Goal: Information Seeking & Learning: Learn about a topic

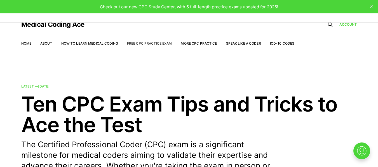
click at [147, 44] on link "Free CPC Practice Exam" at bounding box center [149, 43] width 45 height 4
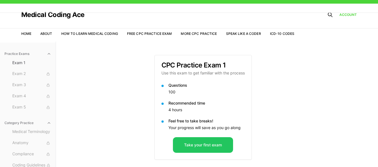
scroll to position [11, 0]
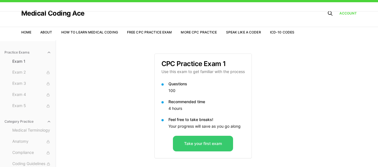
click at [210, 141] on button "Take your first exam" at bounding box center [203, 144] width 60 height 16
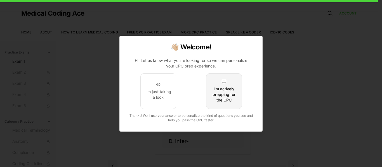
click at [227, 84] on button "I'm actively prepping for the CPC" at bounding box center [224, 92] width 36 height 36
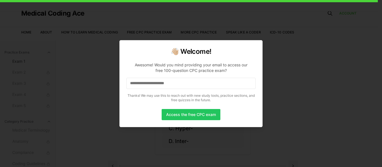
click at [208, 87] on input at bounding box center [190, 83] width 129 height 11
click at [194, 109] on button "Access the free CPC exam" at bounding box center [191, 114] width 59 height 11
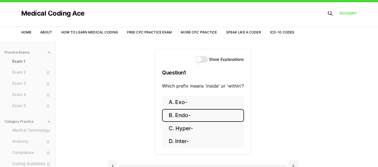
click at [188, 116] on button "B. Endo-" at bounding box center [203, 115] width 82 height 13
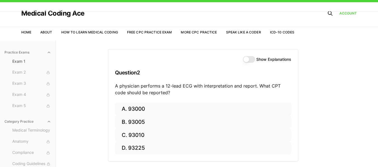
click at [340, 99] on div "Practice Exams Exam 1 Exam 2 Exam 3 Exam 4 Exam 5 Category Practice Medical Ter…" at bounding box center [189, 123] width 378 height 167
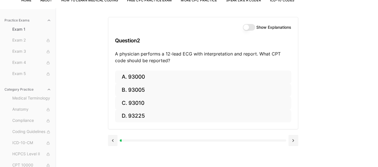
scroll to position [45, 0]
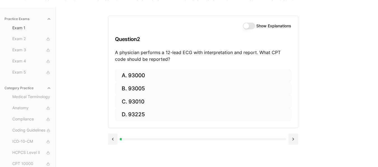
click at [269, 29] on div "Show Explanations" at bounding box center [267, 26] width 48 height 7
click at [253, 25] on button "Show Explanations" at bounding box center [249, 26] width 12 height 7
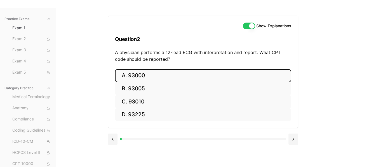
click at [141, 75] on button "A. 93000" at bounding box center [203, 75] width 176 height 13
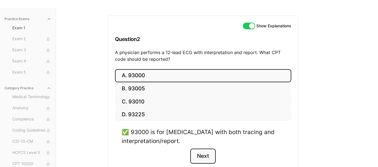
click at [207, 158] on button "Next" at bounding box center [202, 156] width 25 height 15
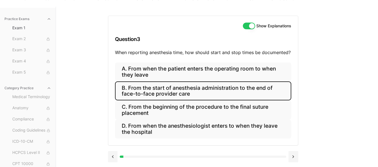
click at [205, 89] on button "B. From the start of anesthesia administration to the end of face-to-face provi…" at bounding box center [203, 91] width 176 height 19
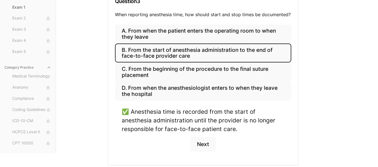
scroll to position [89, 0]
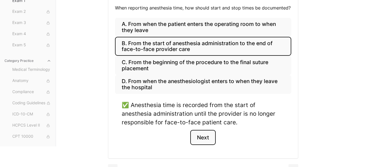
click at [211, 136] on button "Next" at bounding box center [202, 137] width 25 height 15
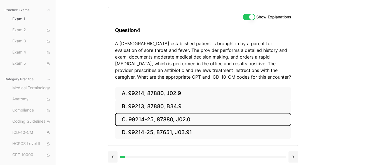
click at [209, 119] on button "C. 99214-25, 87880, J02.0" at bounding box center [203, 119] width 176 height 13
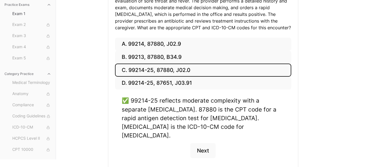
scroll to position [110, 0]
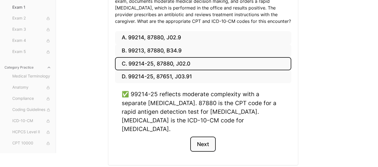
click at [196, 141] on button "Next" at bounding box center [202, 144] width 25 height 15
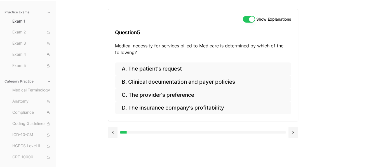
scroll to position [51, 0]
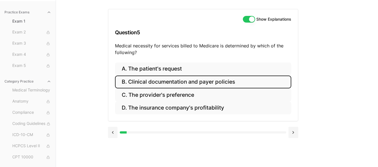
click at [216, 81] on button "B. Clinical documentation and payer policies" at bounding box center [203, 82] width 176 height 13
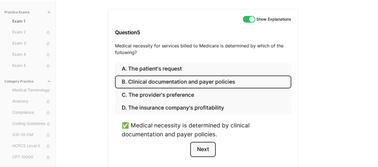
click at [198, 153] on button "Next" at bounding box center [202, 149] width 25 height 15
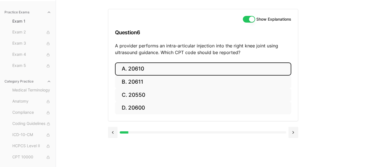
click at [172, 71] on button "A. 20610" at bounding box center [203, 69] width 176 height 13
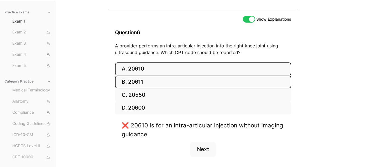
click at [170, 79] on button "B. 20611" at bounding box center [203, 82] width 176 height 13
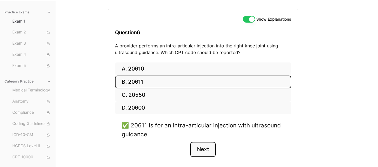
click at [205, 153] on button "Next" at bounding box center [202, 149] width 25 height 15
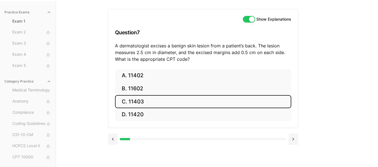
click at [166, 104] on button "C. 11403" at bounding box center [203, 101] width 176 height 13
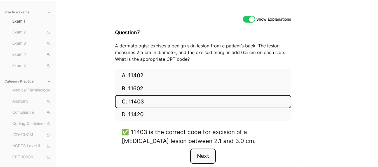
click at [204, 155] on button "Next" at bounding box center [202, 156] width 25 height 15
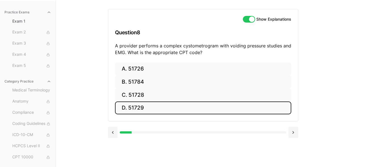
click at [163, 107] on button "D. 51729" at bounding box center [203, 108] width 176 height 13
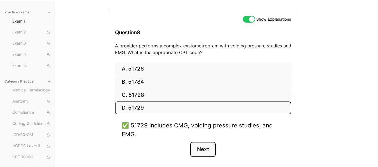
click at [205, 151] on button "Next" at bounding box center [202, 149] width 25 height 15
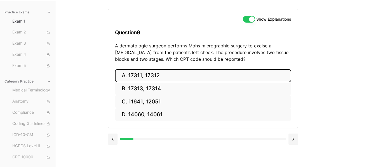
click at [176, 76] on button "A. 17311, 17312" at bounding box center [203, 75] width 176 height 13
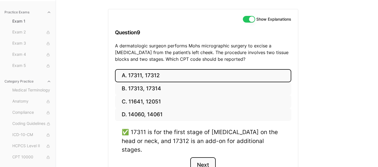
click at [198, 158] on button "Next" at bounding box center [202, 165] width 25 height 15
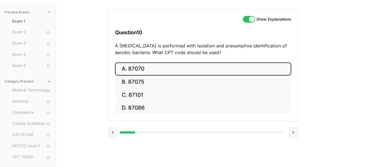
click at [137, 70] on button "A. 87070" at bounding box center [203, 69] width 176 height 13
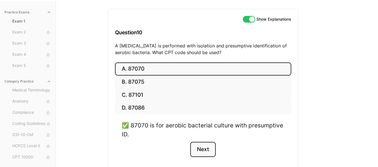
click at [208, 148] on button "Next" at bounding box center [202, 149] width 25 height 15
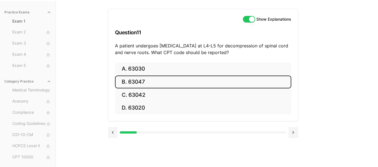
click at [155, 80] on button "B. 63047" at bounding box center [203, 82] width 176 height 13
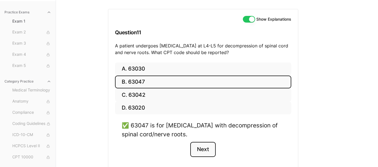
click at [202, 155] on button "Next" at bounding box center [202, 149] width 25 height 15
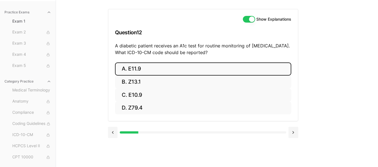
click at [143, 65] on button "A. E11.9" at bounding box center [203, 69] width 176 height 13
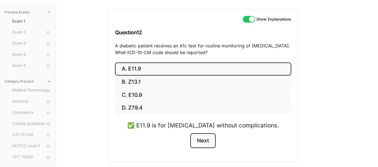
click at [199, 140] on button "Next" at bounding box center [202, 141] width 25 height 15
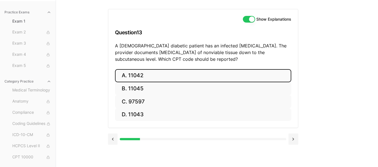
click at [148, 71] on button "A. 11042" at bounding box center [203, 75] width 176 height 13
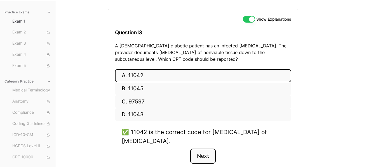
click at [202, 161] on button "Next" at bounding box center [202, 156] width 25 height 15
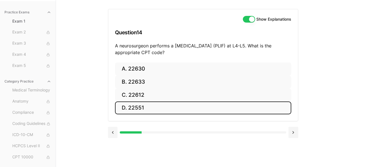
click at [143, 105] on button "D. 22551" at bounding box center [203, 108] width 176 height 13
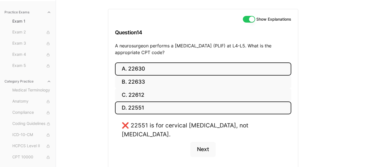
click at [140, 74] on button "A. 22630" at bounding box center [203, 69] width 176 height 13
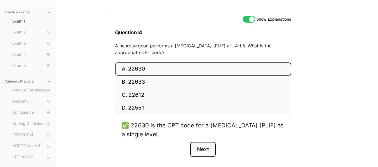
click at [199, 149] on button "Next" at bounding box center [202, 149] width 25 height 15
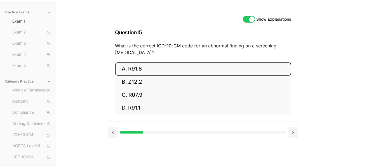
click at [154, 67] on button "A. R91.8" at bounding box center [203, 69] width 176 height 13
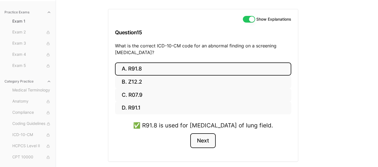
click at [214, 148] on button "Next" at bounding box center [202, 141] width 25 height 15
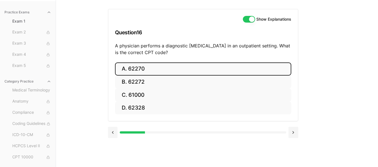
click at [139, 71] on button "A. 62270" at bounding box center [203, 69] width 176 height 13
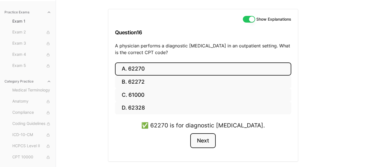
click at [204, 144] on button "Next" at bounding box center [202, 141] width 25 height 15
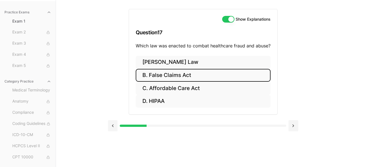
click at [172, 74] on button "B. False Claims Act" at bounding box center [203, 75] width 135 height 13
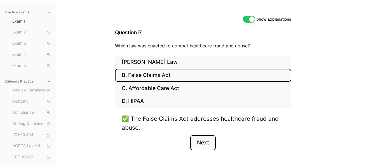
click at [210, 145] on button "Next" at bounding box center [202, 143] width 25 height 15
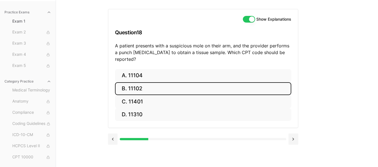
click at [156, 83] on button "B. 11102" at bounding box center [203, 88] width 176 height 13
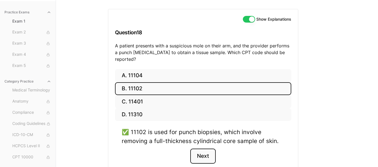
click at [202, 149] on button "Next" at bounding box center [202, 156] width 25 height 15
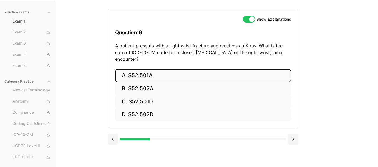
click at [155, 76] on button "A. S52.501A" at bounding box center [203, 75] width 176 height 13
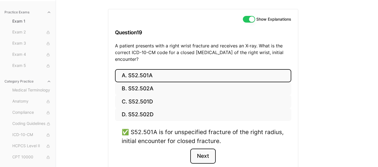
click at [204, 157] on button "Next" at bounding box center [202, 156] width 25 height 15
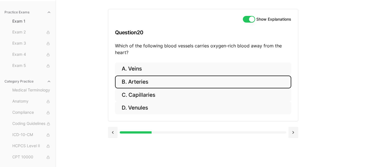
click at [167, 85] on button "B. Arteries" at bounding box center [203, 82] width 176 height 13
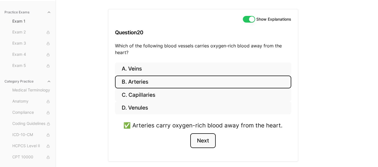
click at [204, 140] on button "Next" at bounding box center [202, 141] width 25 height 15
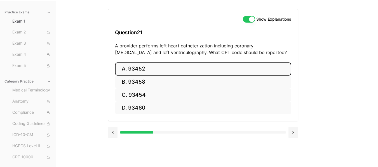
click at [222, 68] on button "A. 93452" at bounding box center [203, 69] width 176 height 13
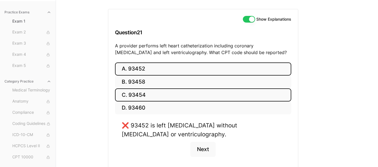
click at [183, 94] on button "C. 93454" at bounding box center [203, 95] width 176 height 13
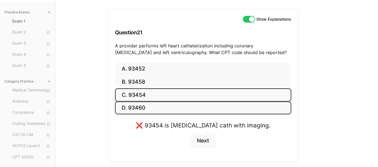
click at [143, 107] on button "D. 93460" at bounding box center [203, 108] width 176 height 13
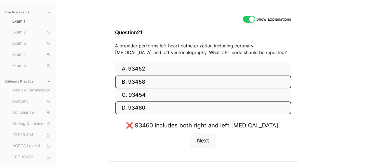
click at [142, 77] on button "B. 93458" at bounding box center [203, 82] width 176 height 13
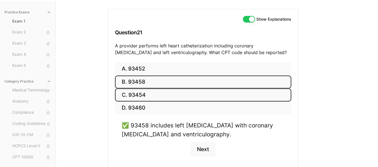
click at [144, 94] on button "C. 93454" at bounding box center [203, 95] width 176 height 13
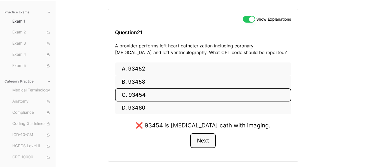
click at [205, 140] on button "Next" at bounding box center [202, 141] width 25 height 15
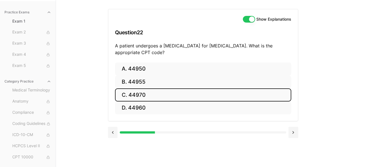
click at [177, 92] on button "C. 44970" at bounding box center [203, 95] width 176 height 13
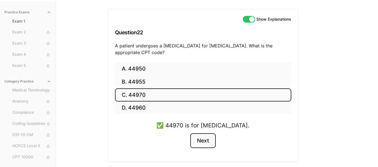
click at [210, 142] on button "Next" at bounding box center [202, 141] width 25 height 15
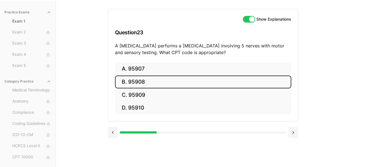
click at [146, 83] on button "B. 95908" at bounding box center [203, 82] width 176 height 13
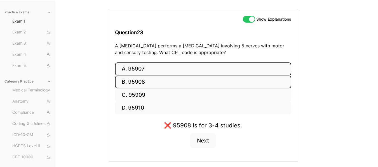
click at [146, 68] on button "A. 95907" at bounding box center [203, 69] width 176 height 13
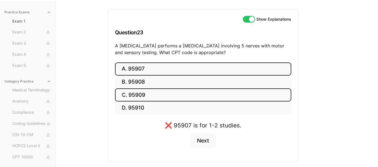
click at [147, 97] on button "C. 95909" at bounding box center [203, 95] width 176 height 13
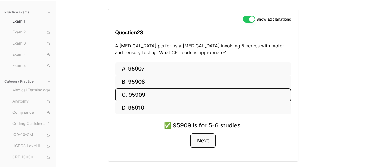
click at [211, 146] on button "Next" at bounding box center [202, 141] width 25 height 15
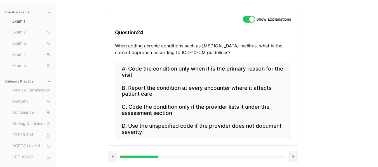
click at [333, 133] on div "Practice Exams Exam 1 Exam 2 Exam 3 Exam 4 Exam 5 Category Practice Medical Ter…" at bounding box center [189, 83] width 378 height 167
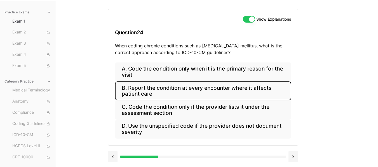
click at [261, 91] on button "B. Report the condition at every encounter where it affects patient care" at bounding box center [203, 91] width 176 height 19
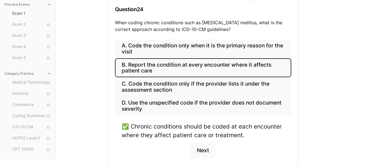
scroll to position [85, 0]
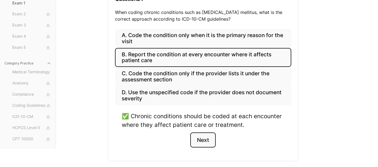
click at [194, 140] on button "Next" at bounding box center [202, 140] width 25 height 15
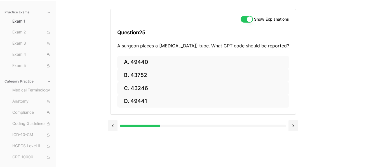
scroll to position [51, 0]
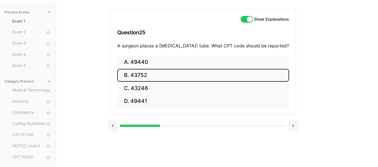
click at [136, 82] on button "B. 43752" at bounding box center [203, 75] width 172 height 13
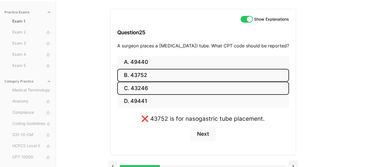
click at [142, 93] on button "C. 43246" at bounding box center [203, 88] width 172 height 13
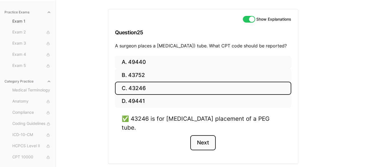
click at [200, 145] on button "Next" at bounding box center [202, 143] width 25 height 15
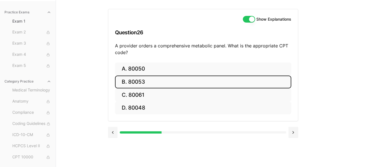
click at [142, 80] on button "B. 80053" at bounding box center [203, 82] width 176 height 13
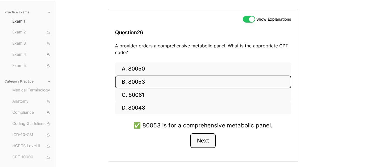
click at [205, 139] on button "Next" at bounding box center [202, 141] width 25 height 15
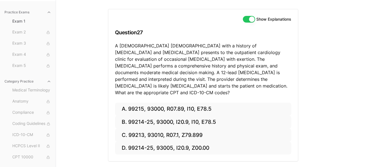
click at [333, 100] on div "Practice Exams Exam 1 Exam 2 Exam 3 Exam 4 Exam 5 Category Practice Medical Ter…" at bounding box center [189, 83] width 378 height 167
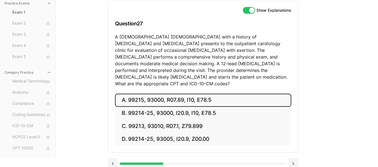
click at [205, 94] on button "A. 99215, 93000, R07.89, I10, E78.5" at bounding box center [203, 100] width 176 height 13
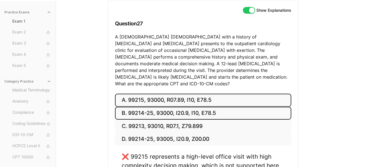
click at [204, 110] on button "B. 99214-25, 93000, I20.9, I10, E78.5" at bounding box center [203, 113] width 176 height 13
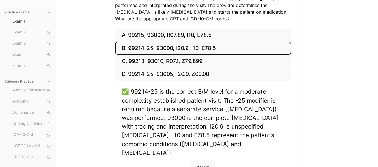
scroll to position [127, 0]
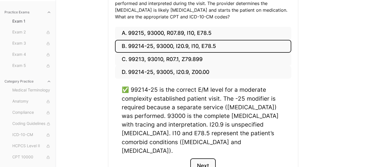
click at [209, 159] on button "Next" at bounding box center [202, 166] width 25 height 15
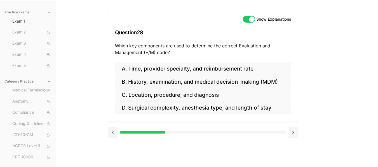
scroll to position [51, 0]
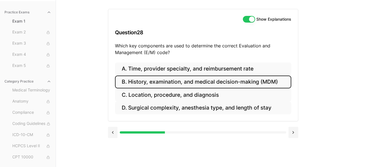
click at [226, 83] on button "B. History, examination, and medical decision-making (MDM)" at bounding box center [203, 82] width 176 height 13
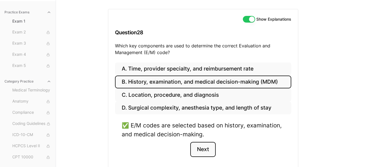
click at [205, 150] on button "Next" at bounding box center [202, 149] width 25 height 15
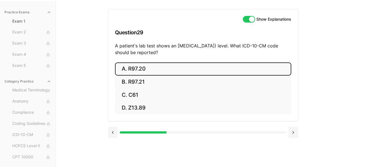
click at [152, 68] on button "A. R97.20" at bounding box center [203, 69] width 176 height 13
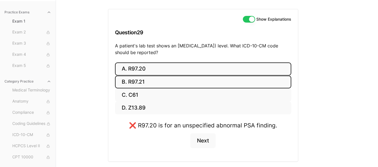
click at [148, 81] on button "B. R97.21" at bounding box center [203, 82] width 176 height 13
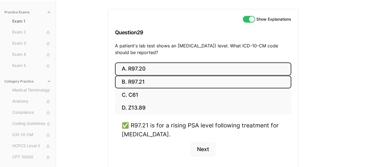
click at [151, 65] on button "A. R97.20" at bounding box center [203, 69] width 176 height 13
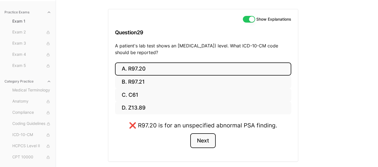
click at [203, 140] on button "Next" at bounding box center [202, 141] width 25 height 15
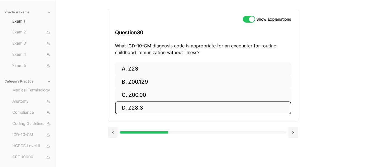
click at [173, 106] on button "D. Z28.3" at bounding box center [203, 108] width 176 height 13
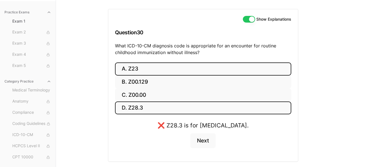
click at [167, 70] on button "A. Z23" at bounding box center [203, 69] width 176 height 13
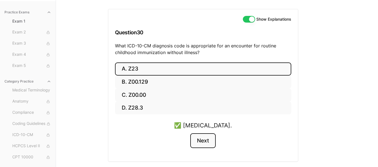
click at [208, 139] on button "Next" at bounding box center [202, 141] width 25 height 15
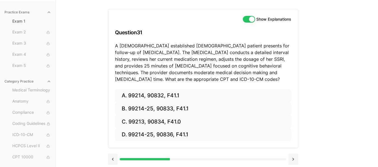
click at [324, 77] on div "Show Explanations Question 31 A 42-year-old established female patient presents…" at bounding box center [217, 83] width 218 height 167
click at [329, 118] on div "Practice Exams Exam 1 Exam 2 Exam 3 Exam 4 Exam 5 Category Practice Medical Ter…" at bounding box center [189, 83] width 378 height 167
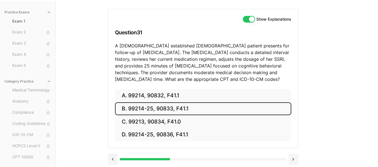
click at [191, 112] on button "B. 99214-25, 90833, F41.1" at bounding box center [203, 109] width 176 height 13
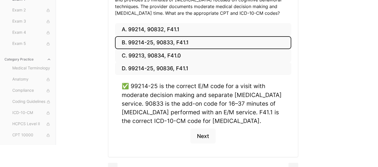
scroll to position [119, 0]
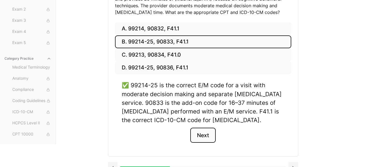
click at [200, 139] on button "Next" at bounding box center [202, 135] width 25 height 15
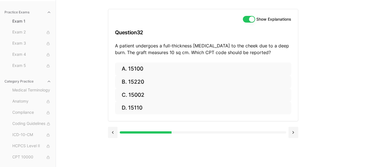
scroll to position [51, 0]
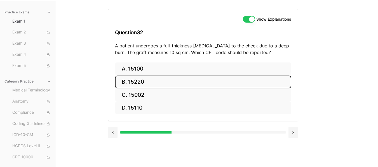
click at [139, 82] on button "B. 15220" at bounding box center [203, 82] width 176 height 13
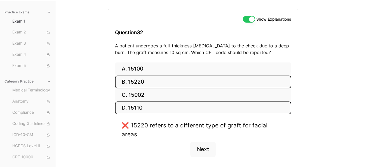
click at [138, 111] on button "D. 15110" at bounding box center [203, 108] width 176 height 13
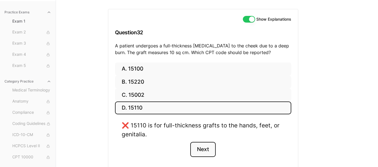
click at [198, 152] on button "Next" at bounding box center [202, 149] width 25 height 15
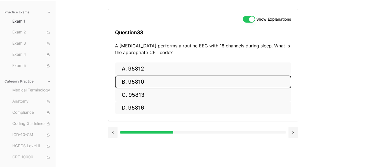
click at [155, 83] on button "B. 95810" at bounding box center [203, 82] width 176 height 13
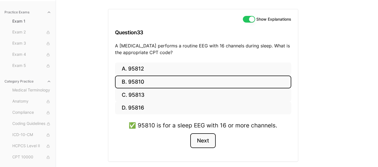
click at [196, 139] on button "Next" at bounding box center [202, 141] width 25 height 15
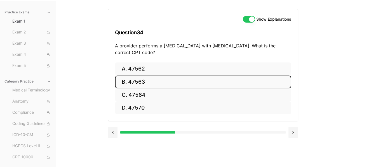
click at [159, 77] on button "B. 47563" at bounding box center [203, 82] width 176 height 13
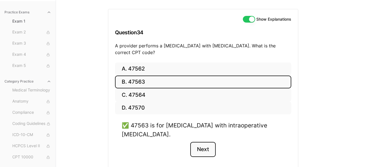
click at [201, 150] on button "Next" at bounding box center [202, 149] width 25 height 15
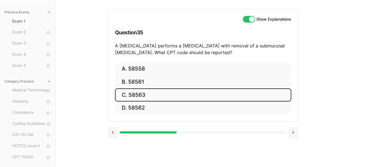
click at [163, 93] on button "C. 58563" at bounding box center [203, 95] width 176 height 13
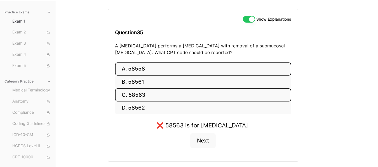
click at [157, 68] on button "A. 58558" at bounding box center [203, 69] width 176 height 13
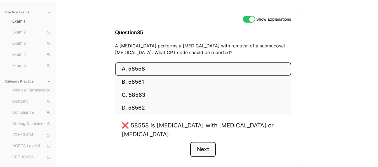
click at [200, 142] on button "Next" at bounding box center [202, 149] width 25 height 15
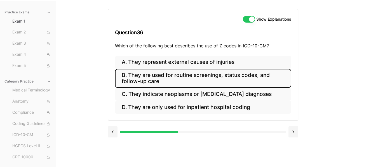
click at [190, 82] on button "B. They are used for routine screenings, status codes, and follow-up care" at bounding box center [203, 78] width 176 height 19
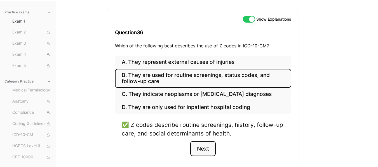
click at [210, 147] on button "Next" at bounding box center [202, 148] width 25 height 15
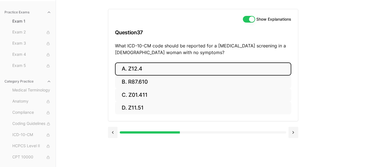
click at [154, 68] on button "A. Z12.4" at bounding box center [203, 69] width 176 height 13
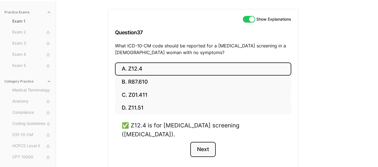
click at [205, 142] on button "Next" at bounding box center [202, 149] width 25 height 15
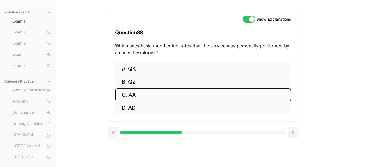
click at [154, 96] on button "C. AA" at bounding box center [203, 95] width 176 height 13
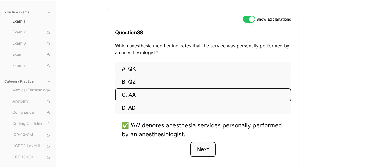
click at [205, 155] on button "Next" at bounding box center [202, 149] width 25 height 15
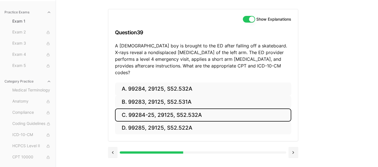
click at [171, 109] on button "C. 99284-25, 29125, S52.532A" at bounding box center [203, 115] width 176 height 13
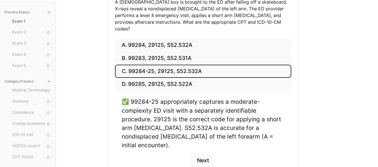
scroll to position [96, 0]
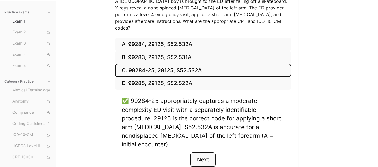
click at [202, 153] on button "Next" at bounding box center [202, 160] width 25 height 15
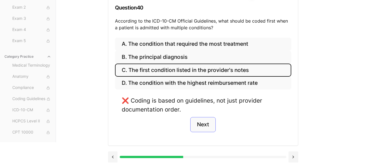
scroll to position [51, 0]
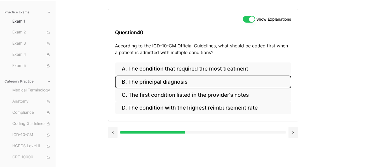
click at [189, 84] on button "B. The principal diagnosis" at bounding box center [203, 82] width 176 height 13
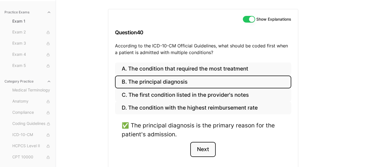
click at [202, 153] on button "Next" at bounding box center [202, 149] width 25 height 15
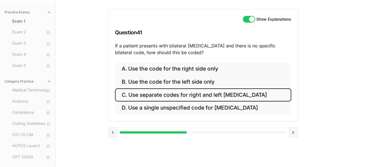
click at [218, 97] on button "C. Use separate codes for right and left otitis media" at bounding box center [203, 95] width 176 height 13
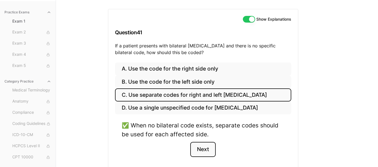
click at [207, 150] on button "Next" at bounding box center [202, 149] width 25 height 15
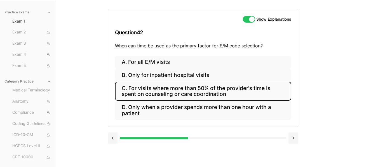
click at [210, 92] on button "C. For visits where more than 50% of the provider's time is spent on counseling…" at bounding box center [203, 91] width 176 height 19
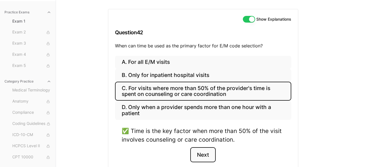
click at [207, 156] on button "Next" at bounding box center [202, 155] width 25 height 15
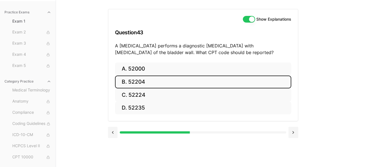
click at [146, 82] on button "B. 52204" at bounding box center [203, 82] width 176 height 13
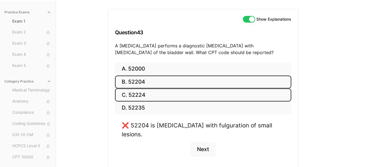
click at [151, 95] on button "C. 52224" at bounding box center [203, 95] width 176 height 13
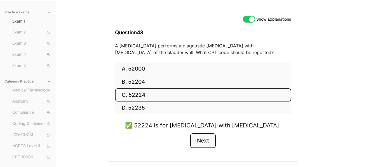
click at [204, 142] on button "Next" at bounding box center [202, 141] width 25 height 15
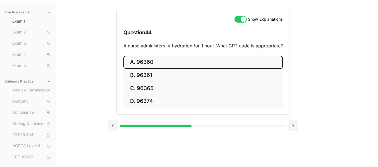
click at [145, 67] on button "A. 96360" at bounding box center [202, 62] width 159 height 13
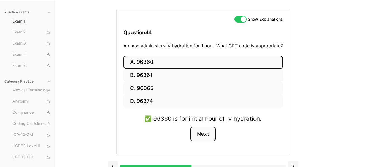
click at [202, 131] on button "Next" at bounding box center [202, 134] width 25 height 15
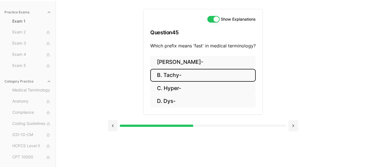
click at [182, 74] on button "B. Tachy-" at bounding box center [202, 75] width 105 height 13
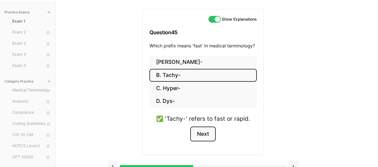
click at [206, 133] on button "Next" at bounding box center [202, 134] width 25 height 15
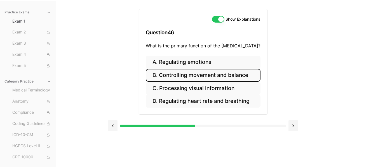
click at [206, 75] on button "B. Controlling movement and balance" at bounding box center [203, 75] width 115 height 13
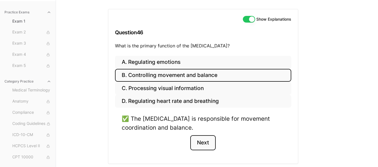
click at [209, 143] on button "Next" at bounding box center [202, 143] width 25 height 15
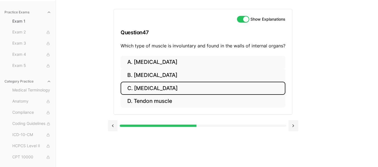
click at [174, 89] on button "C. Smooth muscle" at bounding box center [202, 88] width 165 height 13
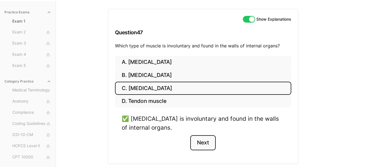
click at [198, 142] on button "Next" at bounding box center [202, 143] width 25 height 15
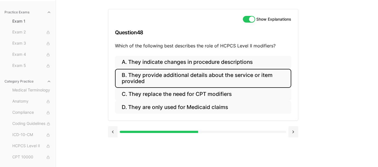
click at [185, 77] on button "B. They provide additional details about the service or item provided" at bounding box center [203, 78] width 176 height 19
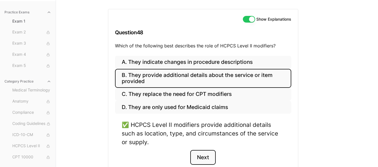
click at [209, 156] on button "Next" at bounding box center [202, 157] width 25 height 15
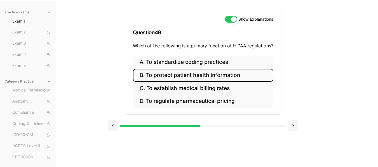
click at [184, 73] on button "B. To protect patient health information" at bounding box center [203, 75] width 140 height 13
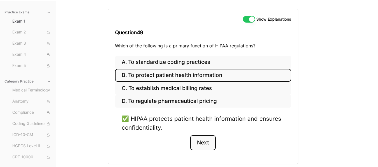
click at [205, 144] on button "Next" at bounding box center [202, 143] width 25 height 15
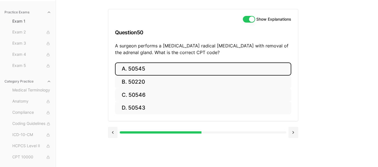
click at [149, 70] on button "A. 50545" at bounding box center [203, 69] width 176 height 13
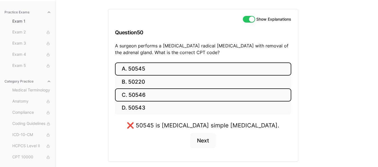
click at [145, 90] on button "C. 50546" at bounding box center [203, 95] width 176 height 13
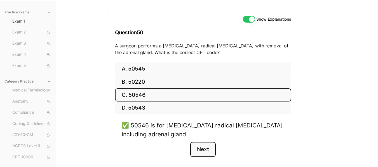
click at [203, 151] on button "Next" at bounding box center [202, 149] width 25 height 15
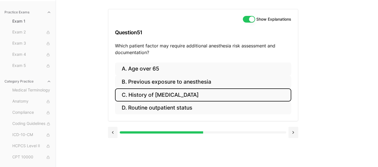
click at [169, 90] on button "C. History of obstructive sleep apnea" at bounding box center [203, 95] width 176 height 13
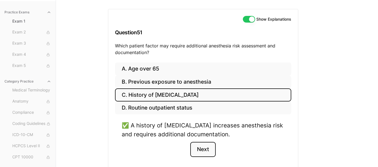
click at [210, 150] on button "Next" at bounding box center [202, 149] width 25 height 15
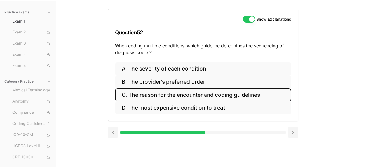
click at [194, 96] on button "C. The reason for the encounter and coding guidelines" at bounding box center [203, 95] width 176 height 13
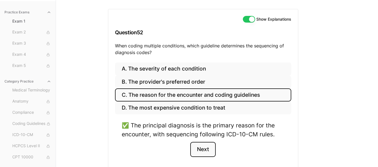
click at [205, 150] on button "Next" at bounding box center [202, 149] width 25 height 15
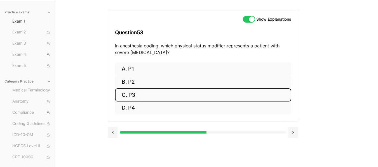
click at [151, 95] on button "C. P3" at bounding box center [203, 95] width 176 height 13
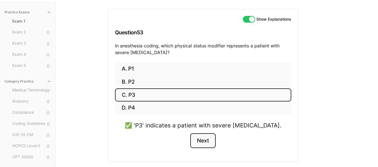
click at [200, 140] on button "Next" at bounding box center [202, 141] width 25 height 15
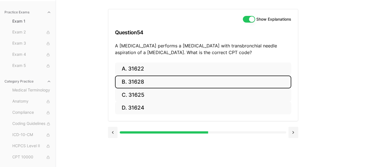
click at [134, 80] on button "B. 31628" at bounding box center [203, 82] width 176 height 13
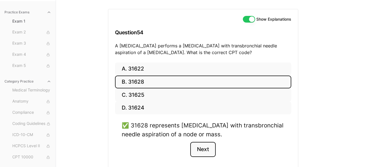
click at [210, 149] on button "Next" at bounding box center [202, 149] width 25 height 15
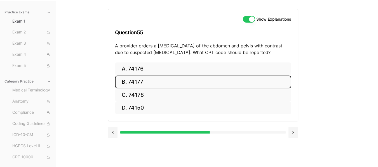
click at [173, 86] on button "B. 74177" at bounding box center [203, 82] width 176 height 13
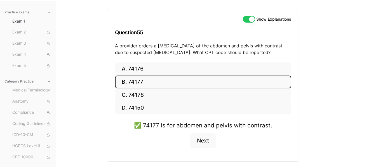
click at [202, 149] on div "✅ 74177 is for abdomen and pelvis with contrast. Next" at bounding box center [203, 138] width 176 height 34
click at [202, 147] on button "Next" at bounding box center [202, 141] width 25 height 15
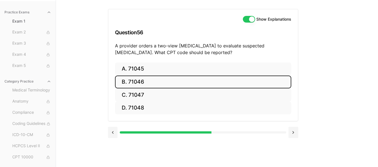
click at [163, 86] on button "B. 71046" at bounding box center [203, 82] width 176 height 13
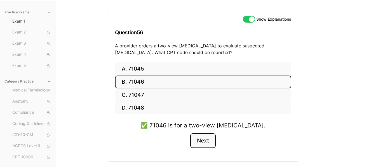
click at [199, 143] on button "Next" at bounding box center [202, 141] width 25 height 15
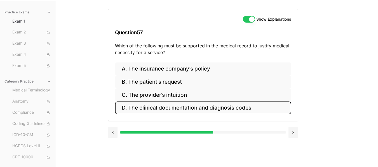
click at [218, 111] on button "D. The clinical documentation and diagnosis codes" at bounding box center [203, 108] width 176 height 13
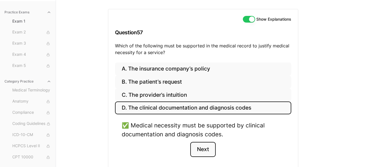
click at [207, 150] on button "Next" at bounding box center [202, 149] width 25 height 15
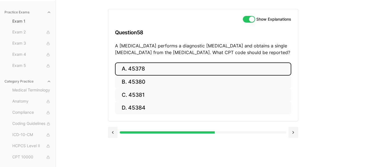
click at [146, 65] on button "A. 45378" at bounding box center [203, 69] width 176 height 13
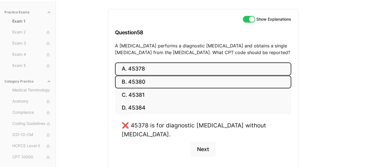
click at [152, 81] on button "B. 45380" at bounding box center [203, 82] width 176 height 13
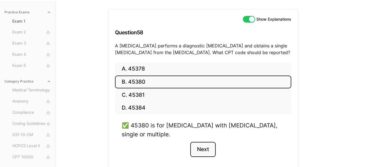
click at [204, 145] on button "Next" at bounding box center [202, 149] width 25 height 15
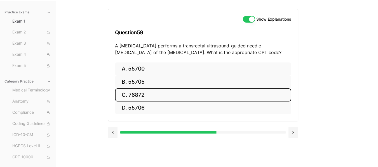
click at [156, 96] on button "C. 76872" at bounding box center [203, 95] width 176 height 13
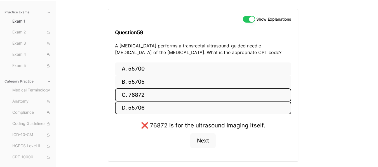
click at [157, 107] on button "D. 55706" at bounding box center [203, 108] width 176 height 13
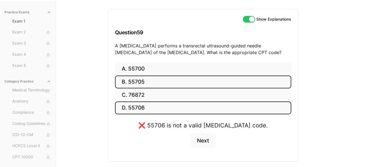
click at [152, 84] on button "B. 55705" at bounding box center [203, 82] width 176 height 13
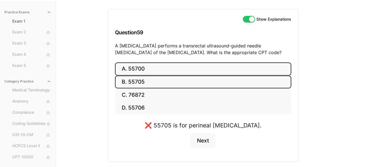
click at [152, 67] on button "A. 55700" at bounding box center [203, 69] width 176 height 13
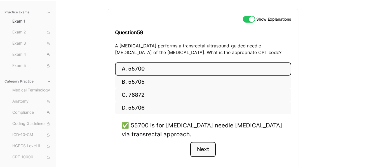
click at [204, 153] on button "Next" at bounding box center [202, 149] width 25 height 15
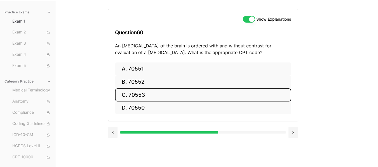
click at [166, 95] on button "C. 70553" at bounding box center [203, 95] width 176 height 13
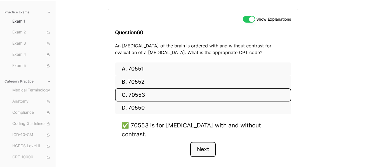
click at [205, 143] on button "Next" at bounding box center [202, 149] width 25 height 15
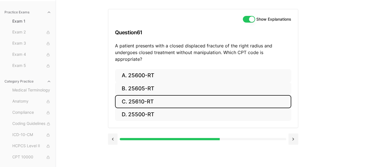
click at [149, 95] on button "C. 25610-RT" at bounding box center [203, 101] width 176 height 13
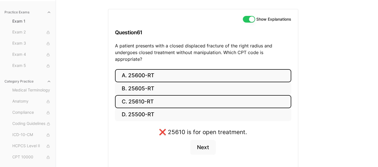
click at [167, 69] on button "A. 25600-RT" at bounding box center [203, 75] width 176 height 13
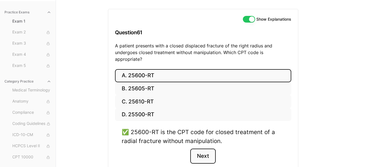
click at [203, 150] on button "Next" at bounding box center [202, 156] width 25 height 15
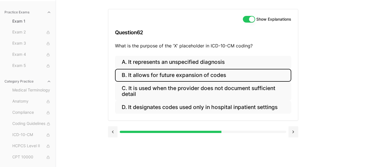
click at [222, 74] on button "B. It allows for future expansion of codes" at bounding box center [203, 75] width 176 height 13
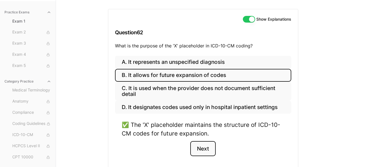
click at [199, 147] on button "Next" at bounding box center [202, 148] width 25 height 15
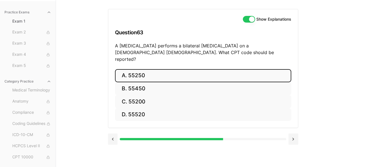
click at [167, 72] on button "A. 55250" at bounding box center [203, 75] width 176 height 13
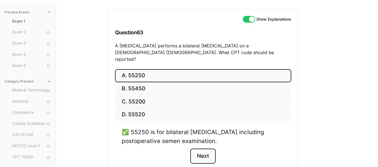
click at [202, 151] on button "Next" at bounding box center [202, 156] width 25 height 15
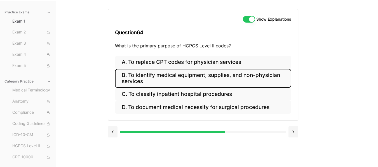
click at [232, 78] on button "B. To identify medical equipment, supplies, and non-physician services" at bounding box center [203, 78] width 176 height 19
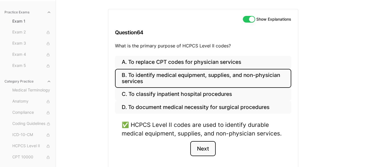
click at [206, 155] on button "Next" at bounding box center [202, 148] width 25 height 15
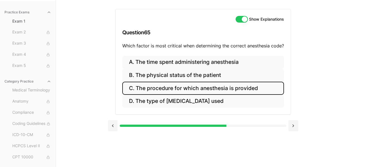
click at [238, 90] on button "C. The procedure for which anesthesia is provided" at bounding box center [203, 88] width 162 height 13
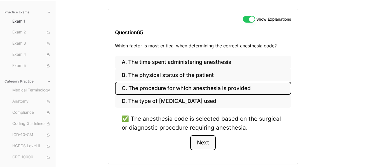
click at [211, 148] on button "Next" at bounding box center [202, 143] width 25 height 15
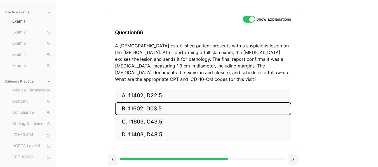
click at [155, 112] on button "B. 11602, D03.5" at bounding box center [203, 109] width 176 height 13
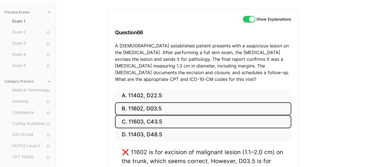
click at [153, 123] on button "C. 11603, C43.5" at bounding box center [203, 121] width 176 height 13
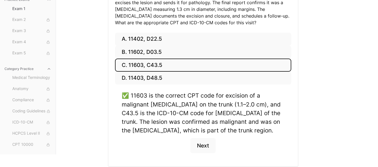
scroll to position [119, 0]
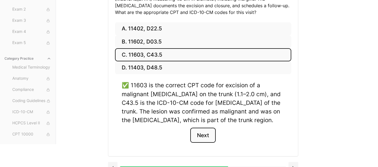
click at [207, 136] on button "Next" at bounding box center [202, 135] width 25 height 15
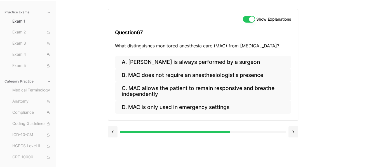
scroll to position [51, 0]
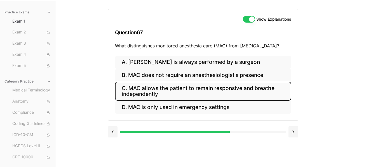
click at [211, 87] on button "C. MAC allows the patient to remain responsive and breathe independently" at bounding box center [203, 91] width 176 height 19
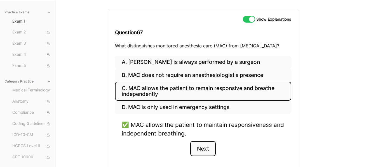
click at [204, 148] on button "Next" at bounding box center [202, 148] width 25 height 15
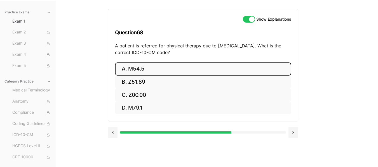
click at [158, 69] on button "A. M54.5" at bounding box center [203, 69] width 176 height 13
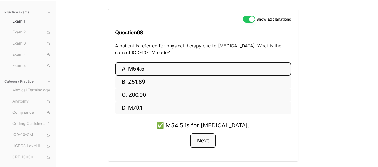
click at [207, 143] on button "Next" at bounding box center [202, 141] width 25 height 15
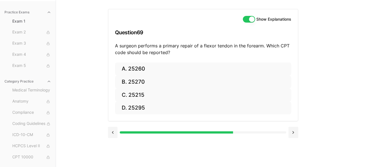
click at [134, 62] on div "Show Explanations Question 69 A surgeon performs a primary repair of a flexor t…" at bounding box center [203, 35] width 190 height 53
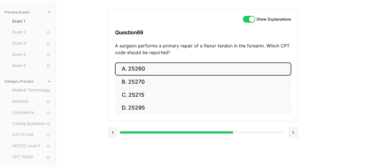
click at [135, 65] on button "A. 25260" at bounding box center [203, 69] width 176 height 13
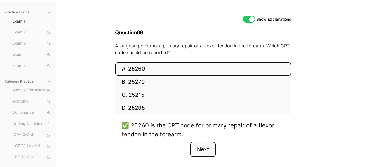
click at [199, 149] on button "Next" at bounding box center [202, 149] width 25 height 15
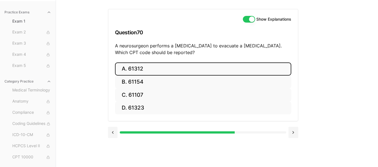
click at [159, 70] on button "A. 61312" at bounding box center [203, 69] width 176 height 13
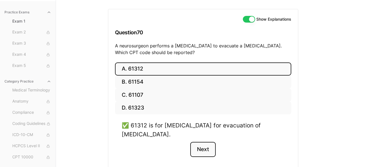
click at [205, 151] on button "Next" at bounding box center [202, 149] width 25 height 15
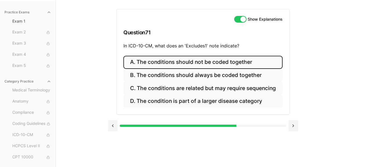
click at [203, 61] on button "A. The conditions should not be coded together" at bounding box center [202, 62] width 159 height 13
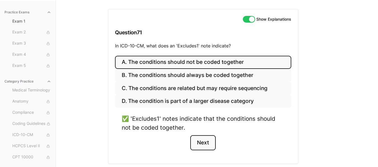
click at [209, 143] on button "Next" at bounding box center [202, 143] width 25 height 15
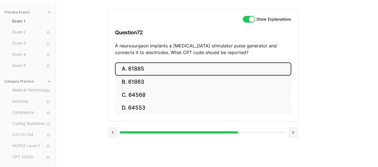
click at [154, 74] on button "A. 61885" at bounding box center [203, 69] width 176 height 13
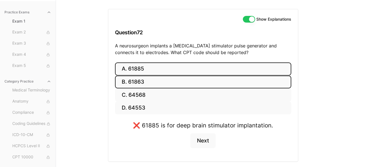
click at [150, 82] on button "B. 61863" at bounding box center [203, 82] width 176 height 13
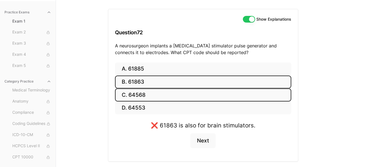
click at [150, 93] on button "C. 64568" at bounding box center [203, 95] width 176 height 13
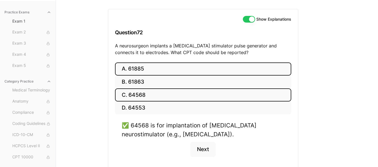
click at [153, 71] on button "A. 61885" at bounding box center [203, 69] width 176 height 13
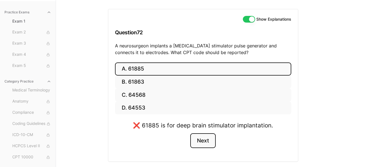
click at [198, 141] on button "Next" at bounding box center [202, 141] width 25 height 15
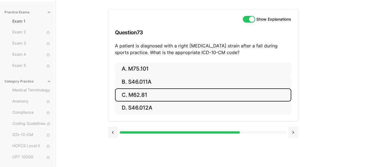
click at [148, 92] on button "C. M62.81" at bounding box center [203, 95] width 176 height 13
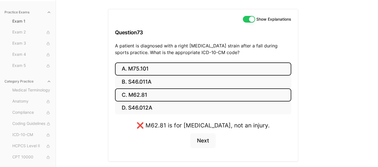
click at [159, 71] on button "A. M75.101" at bounding box center [203, 69] width 176 height 13
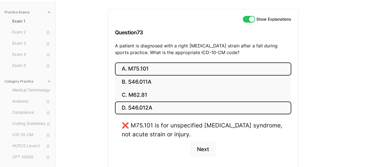
click at [155, 107] on button "D. S46.012A" at bounding box center [203, 108] width 176 height 13
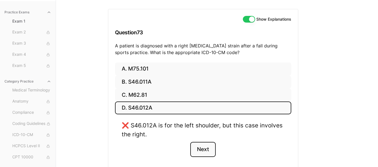
click at [200, 148] on button "Next" at bounding box center [202, 149] width 25 height 15
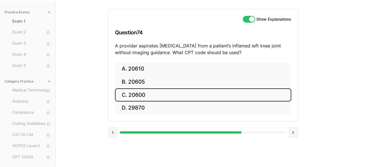
click at [147, 96] on button "C. 20600" at bounding box center [203, 95] width 176 height 13
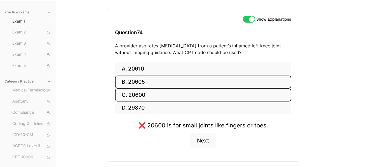
click at [153, 84] on button "B. 20605" at bounding box center [203, 82] width 176 height 13
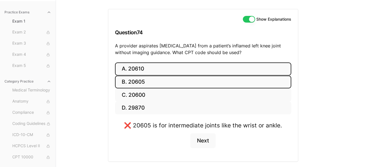
click at [149, 67] on button "A. 20610" at bounding box center [203, 69] width 176 height 13
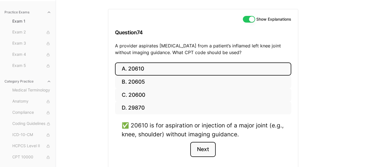
click at [213, 148] on button "Next" at bounding box center [202, 149] width 25 height 15
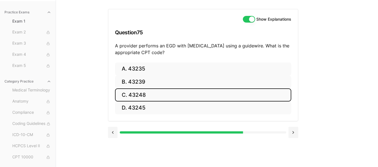
click at [182, 91] on button "C. 43248" at bounding box center [203, 95] width 176 height 13
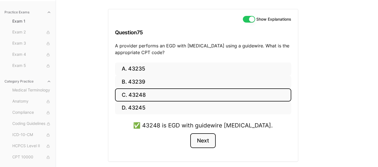
click at [207, 141] on button "Next" at bounding box center [202, 141] width 25 height 15
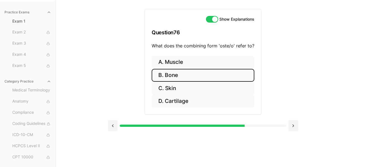
click at [195, 70] on button "B. Bone" at bounding box center [203, 75] width 103 height 13
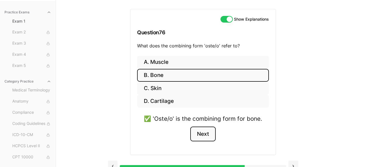
click at [203, 138] on button "Next" at bounding box center [202, 134] width 25 height 15
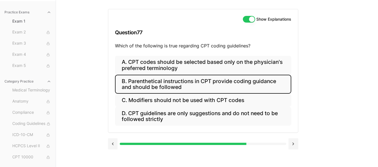
click at [250, 86] on button "B. Parenthetical instructions in CPT provide coding guidance and should be foll…" at bounding box center [203, 84] width 176 height 19
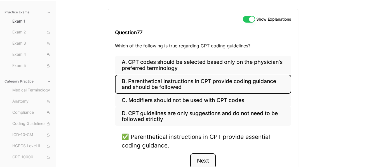
click at [209, 164] on button "Next" at bounding box center [202, 161] width 25 height 15
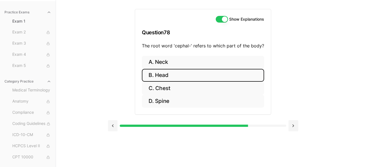
click at [161, 76] on button "B. Head" at bounding box center [203, 75] width 122 height 13
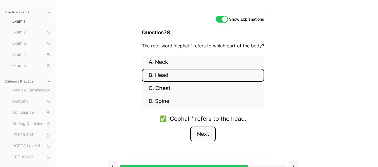
click at [203, 140] on button "Next" at bounding box center [202, 134] width 25 height 15
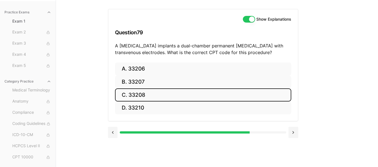
click at [224, 95] on button "C. 33208" at bounding box center [203, 95] width 176 height 13
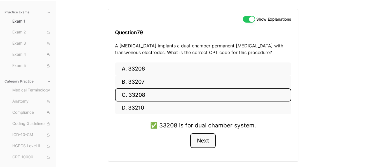
click at [204, 139] on button "Next" at bounding box center [202, 141] width 25 height 15
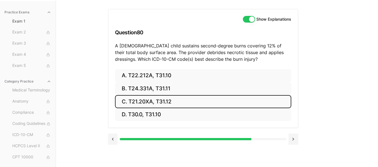
click at [208, 108] on button "C. T21.20XA, T31.12" at bounding box center [203, 101] width 176 height 13
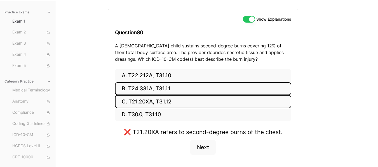
click at [193, 90] on button "B. T24.331A, T31.11" at bounding box center [203, 88] width 176 height 13
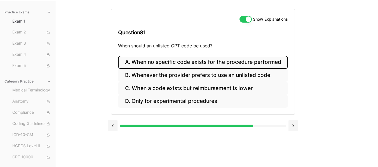
click at [218, 60] on button "A. When no specific code exists for the procedure performed" at bounding box center [202, 62] width 169 height 13
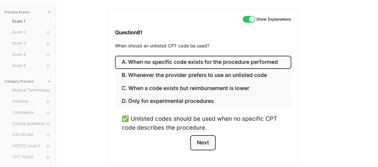
click at [202, 140] on button "Next" at bounding box center [202, 143] width 25 height 15
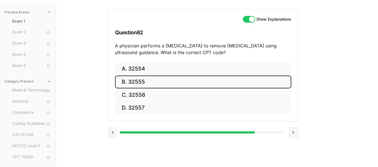
click at [168, 88] on button "B. 32555" at bounding box center [203, 82] width 176 height 13
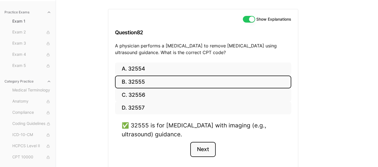
click at [209, 150] on button "Next" at bounding box center [202, 149] width 25 height 15
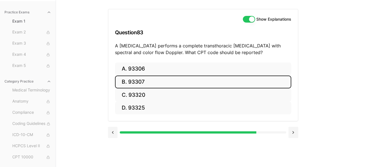
click at [195, 83] on button "B. 93307" at bounding box center [203, 82] width 176 height 13
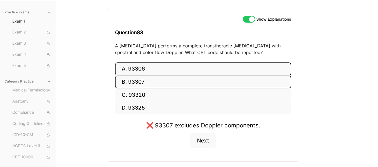
click at [191, 66] on button "A. 93306" at bounding box center [203, 69] width 176 height 13
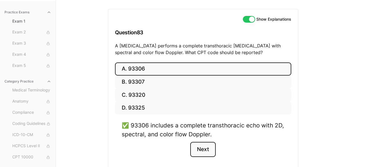
click at [200, 147] on button "Next" at bounding box center [202, 149] width 25 height 15
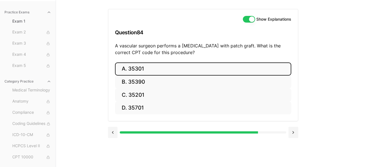
click at [155, 64] on button "A. 35301" at bounding box center [203, 69] width 176 height 13
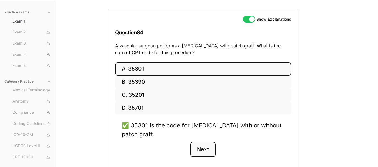
click at [207, 148] on button "Next" at bounding box center [202, 149] width 25 height 15
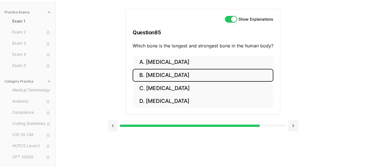
click at [174, 77] on button "B. Femur" at bounding box center [202, 75] width 141 height 13
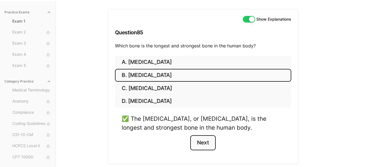
click at [204, 146] on button "Next" at bounding box center [202, 143] width 25 height 15
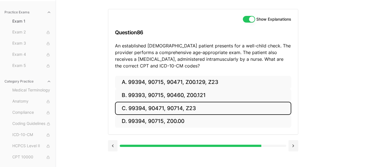
click at [205, 112] on button "C. 99394, 90471, 90714, Z23" at bounding box center [203, 108] width 176 height 13
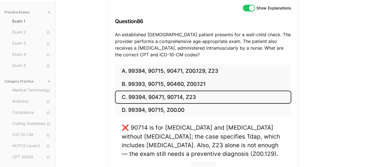
scroll to position [107, 0]
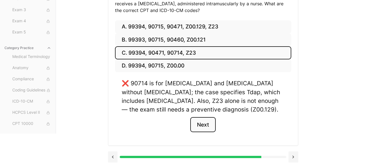
click at [207, 123] on button "Next" at bounding box center [202, 124] width 25 height 15
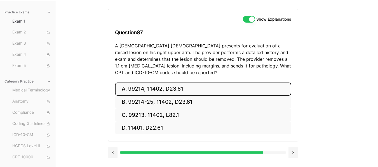
click at [176, 88] on button "A. 99214, 11402, D23.61" at bounding box center [203, 89] width 176 height 13
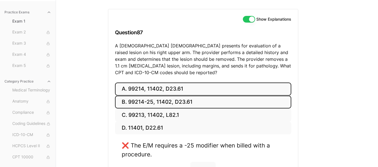
click at [168, 105] on button "B. 99214-25, 11402, D23.61" at bounding box center [203, 102] width 176 height 13
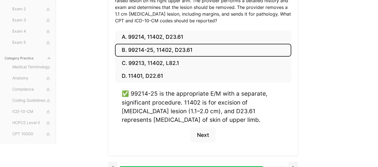
scroll to position [107, 0]
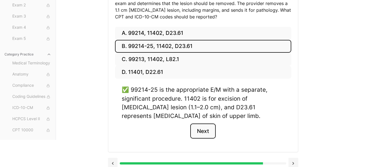
click at [200, 136] on button "Next" at bounding box center [202, 131] width 25 height 15
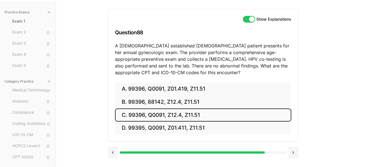
click at [194, 116] on button "C. 99396, Q0091, Z12.4, Z11.51" at bounding box center [203, 115] width 176 height 13
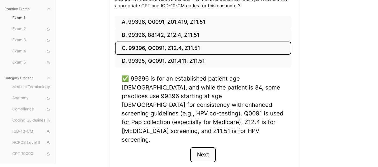
click at [210, 148] on button "Next" at bounding box center [202, 155] width 25 height 15
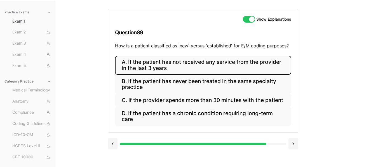
click at [249, 66] on button "A. If the patient has not received any service from the provider in the last 3 …" at bounding box center [203, 65] width 176 height 19
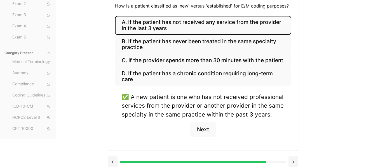
scroll to position [96, 0]
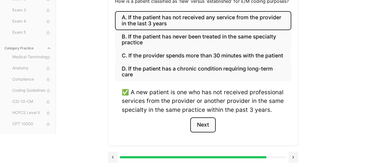
click at [199, 124] on button "Next" at bounding box center [202, 125] width 25 height 15
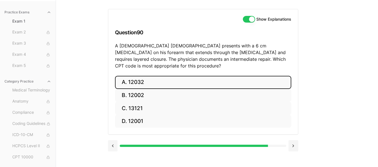
click at [160, 76] on button "A. 12032" at bounding box center [203, 82] width 176 height 13
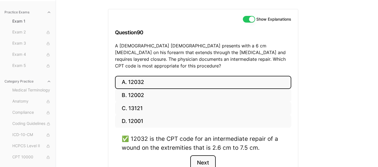
click at [206, 157] on button "Next" at bounding box center [202, 163] width 25 height 15
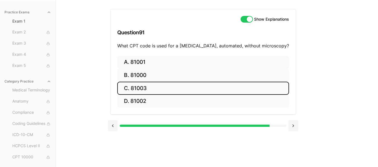
click at [163, 91] on button "C. 81003" at bounding box center [203, 88] width 172 height 13
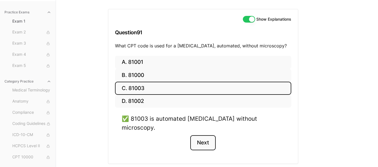
click at [195, 136] on button "Next" at bounding box center [202, 143] width 25 height 15
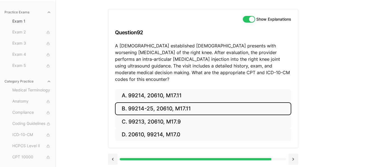
click at [193, 103] on button "B. 99214-25, 20610, M17.11" at bounding box center [203, 109] width 176 height 13
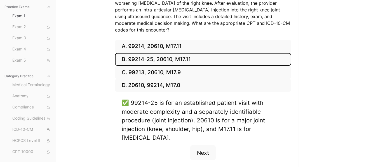
scroll to position [107, 0]
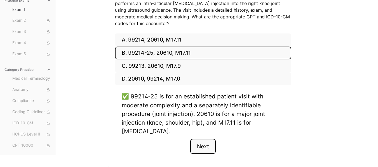
click at [206, 144] on button "Next" at bounding box center [202, 146] width 25 height 15
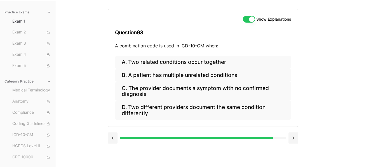
scroll to position [51, 0]
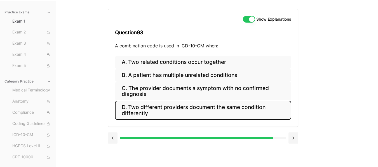
click at [181, 114] on button "D. Two different providers document the same condition differently" at bounding box center [203, 110] width 176 height 19
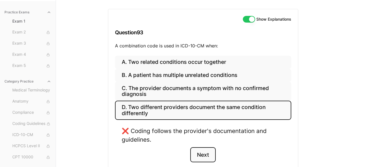
click at [206, 154] on button "Next" at bounding box center [202, 155] width 25 height 15
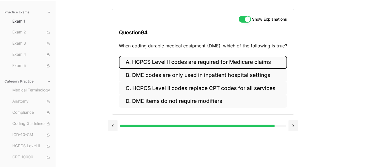
click at [205, 59] on button "A. HCPCS Level II codes are required for Medicare claims" at bounding box center [203, 62] width 168 height 13
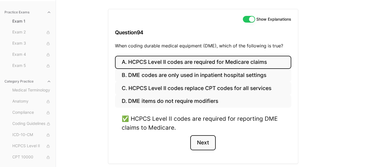
click at [207, 142] on button "Next" at bounding box center [202, 143] width 25 height 15
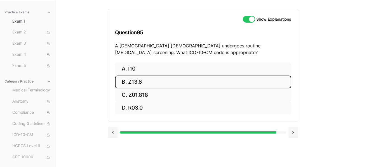
click at [177, 87] on button "B. Z13.6" at bounding box center [203, 82] width 176 height 13
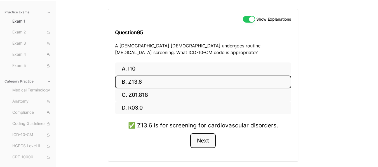
click at [200, 136] on button "Next" at bounding box center [202, 141] width 25 height 15
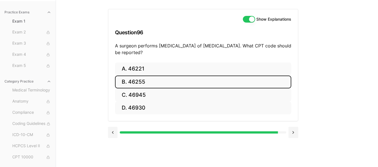
click at [170, 83] on button "B. 46255" at bounding box center [203, 82] width 176 height 13
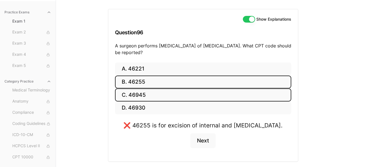
click at [171, 91] on button "C. 46945" at bounding box center [203, 95] width 176 height 13
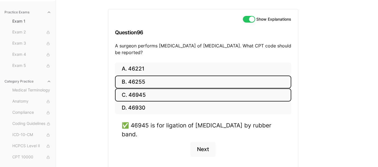
click at [171, 81] on button "B. 46255" at bounding box center [203, 82] width 176 height 13
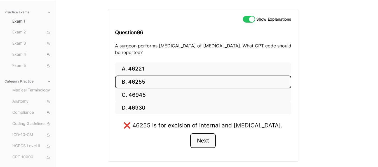
click at [210, 149] on button "Next" at bounding box center [202, 141] width 25 height 15
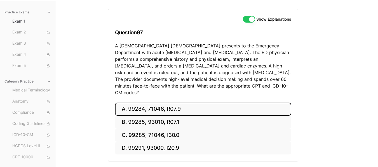
click at [179, 104] on button "A. 99284, 71046, R07.9" at bounding box center [203, 109] width 176 height 13
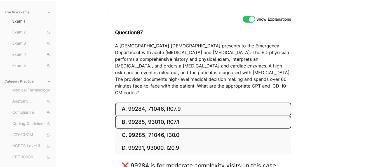
click at [179, 116] on button "B. 99285, 93010, R07.1" at bounding box center [203, 122] width 176 height 13
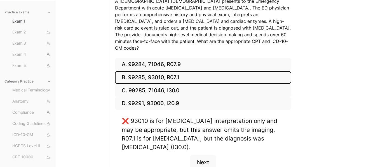
scroll to position [107, 0]
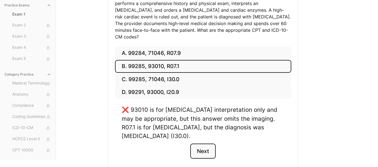
click at [205, 148] on button "Next" at bounding box center [202, 151] width 25 height 15
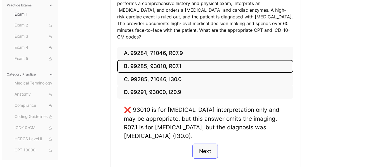
scroll to position [51, 0]
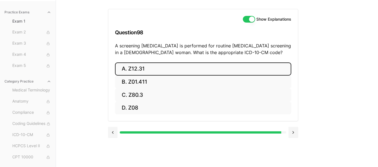
click at [170, 73] on button "A. Z12.31" at bounding box center [203, 69] width 176 height 13
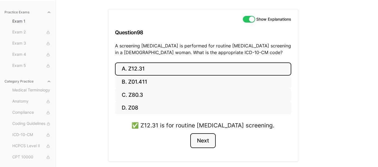
click at [201, 142] on button "Next" at bounding box center [202, 141] width 25 height 15
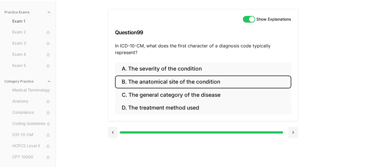
click at [196, 82] on button "B. The anatomical site of the condition" at bounding box center [203, 82] width 176 height 13
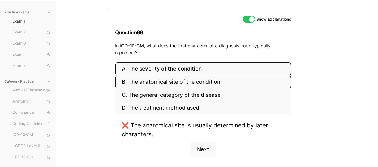
click at [195, 72] on button "A. The severity of the condition" at bounding box center [203, 69] width 176 height 13
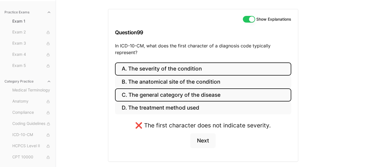
click at [205, 96] on button "C. The general category of the disease" at bounding box center [203, 95] width 176 height 13
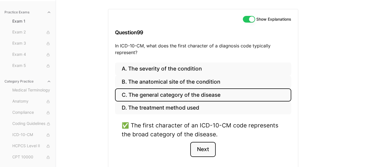
click at [208, 151] on button "Next" at bounding box center [202, 149] width 25 height 15
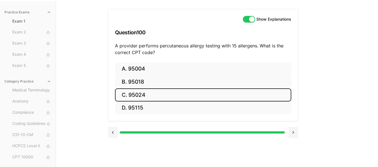
click at [168, 93] on button "C. 95024" at bounding box center [203, 95] width 176 height 13
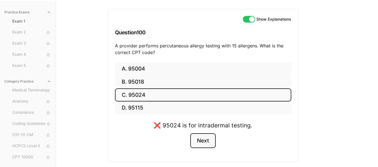
click at [200, 139] on button "Next" at bounding box center [202, 141] width 25 height 15
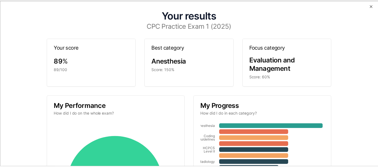
scroll to position [0, 0]
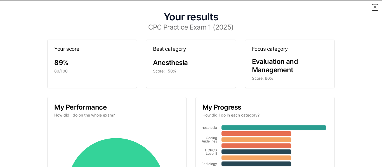
click at [373, 8] on icon "button" at bounding box center [375, 7] width 4 height 4
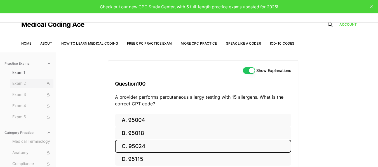
click at [25, 81] on span "Exam 2" at bounding box center [31, 84] width 39 height 6
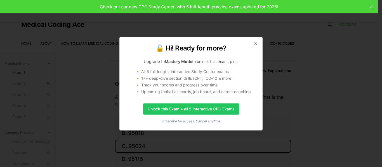
click at [258, 44] on div "🔓 Hi! Ready for more? Upgrade to Mastery Mode to unlock this exam, plus: 🔸 All …" at bounding box center [190, 84] width 143 height 94
click at [257, 44] on icon "button" at bounding box center [255, 44] width 4 height 4
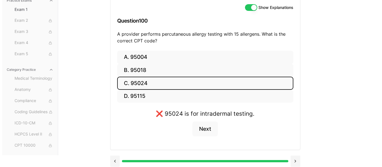
scroll to position [67, 0]
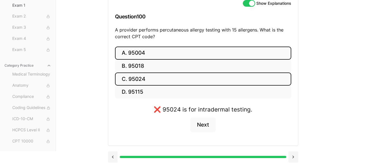
click at [145, 51] on button "A. 95004" at bounding box center [203, 53] width 176 height 13
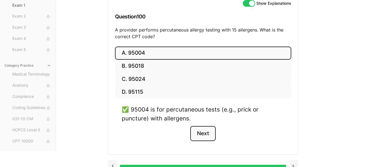
click at [212, 136] on button "Next" at bounding box center [202, 133] width 25 height 15
